Goal: Information Seeking & Learning: Learn about a topic

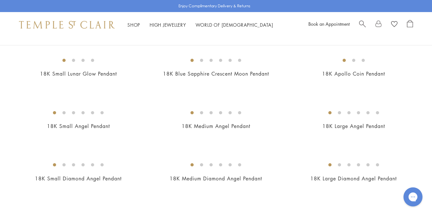
scroll to position [267, 0]
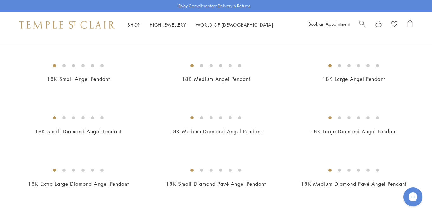
click at [0, 0] on img at bounding box center [0, 0] width 0 height 0
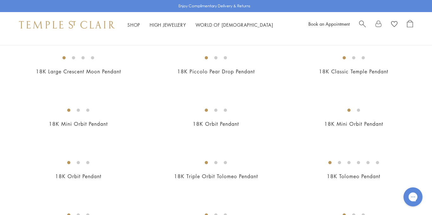
scroll to position [555, 0]
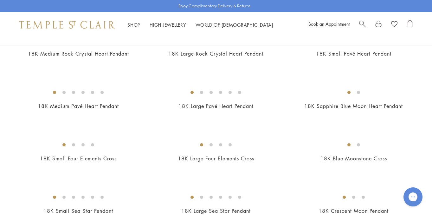
click at [0, 0] on img at bounding box center [0, 0] width 0 height 0
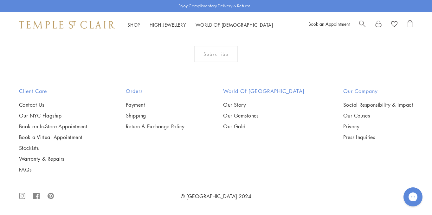
scroll to position [3620, 0]
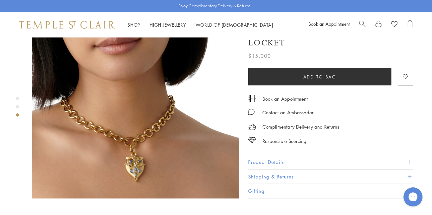
scroll to position [487, 0]
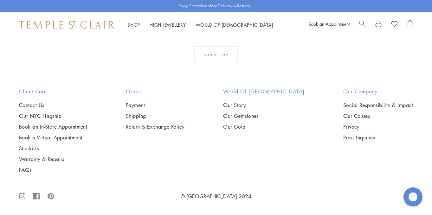
scroll to position [3194, 0]
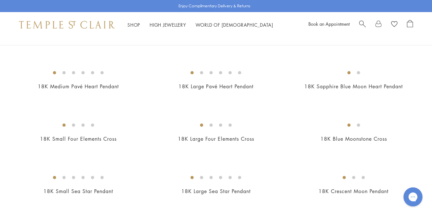
scroll to position [575, 0]
click at [0, 0] on img at bounding box center [0, 0] width 0 height 0
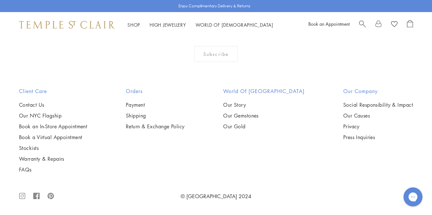
scroll to position [3626, 0]
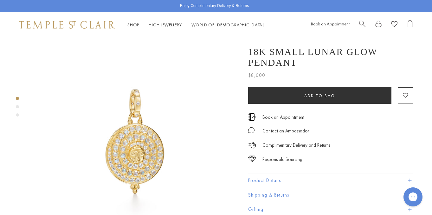
click at [18, 108] on div "Product gallery navigation" at bounding box center [17, 108] width 3 height 26
click at [18, 107] on div "Product gallery navigation" at bounding box center [17, 106] width 3 height 3
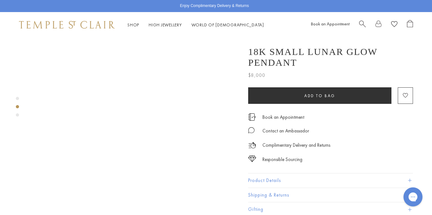
scroll to position [251, 0]
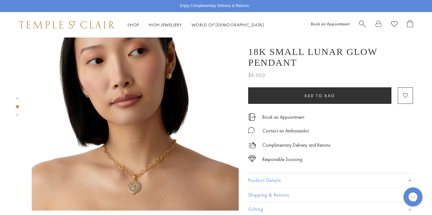
click at [17, 115] on div "Product gallery navigation" at bounding box center [17, 114] width 3 height 3
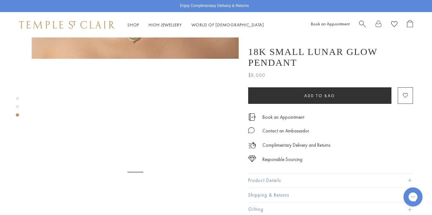
scroll to position [426, 0]
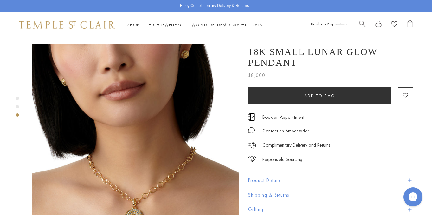
click at [137, 184] on img at bounding box center [135, 147] width 207 height 207
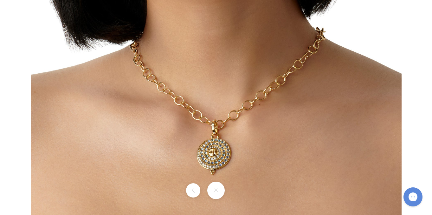
click at [217, 195] on button at bounding box center [215, 189] width 17 height 17
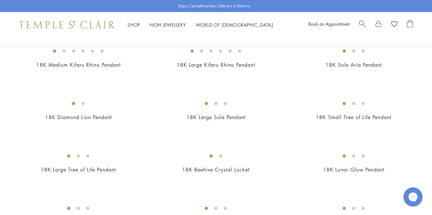
scroll to position [753, 0]
click at [0, 0] on img at bounding box center [0, 0] width 0 height 0
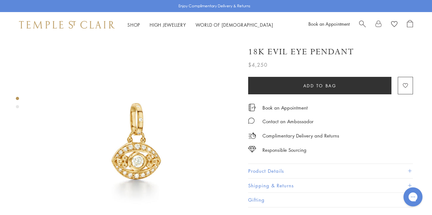
click at [18, 110] on div "Product gallery navigation" at bounding box center [17, 104] width 3 height 18
click at [18, 108] on div "Product gallery navigation" at bounding box center [17, 104] width 3 height 18
click at [18, 107] on div "Product gallery navigation" at bounding box center [17, 106] width 3 height 3
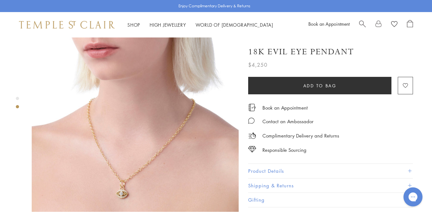
scroll to position [250, 0]
click at [125, 165] on img at bounding box center [135, 107] width 207 height 207
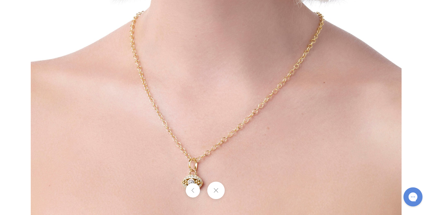
click at [190, 168] on img at bounding box center [216, 29] width 371 height 371
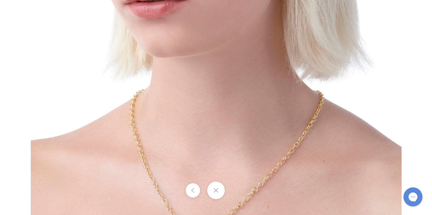
click at [214, 190] on button at bounding box center [215, 189] width 17 height 17
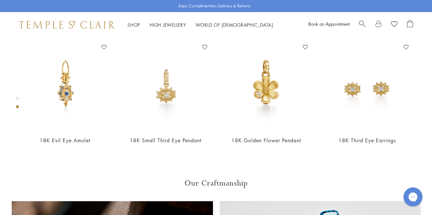
scroll to position [480, 0]
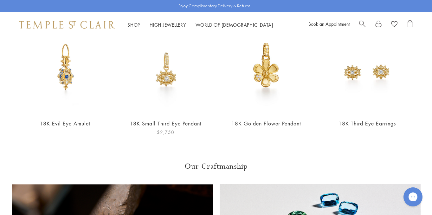
click at [163, 76] on img at bounding box center [166, 69] width 88 height 88
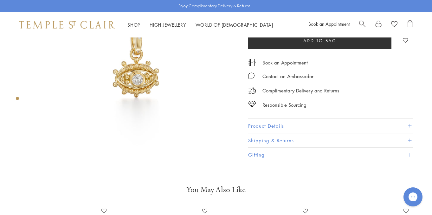
scroll to position [10, 0]
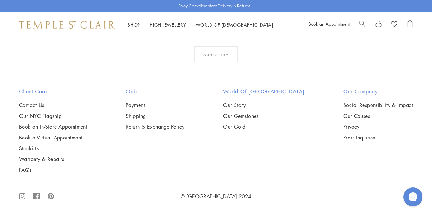
scroll to position [2221, 0]
click at [0, 0] on img at bounding box center [0, 0] width 0 height 0
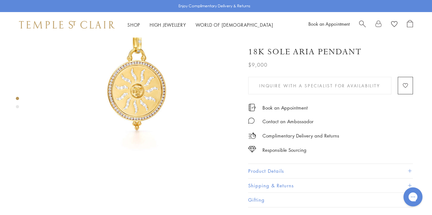
scroll to position [239, 0]
